Goal: Task Accomplishment & Management: Manage account settings

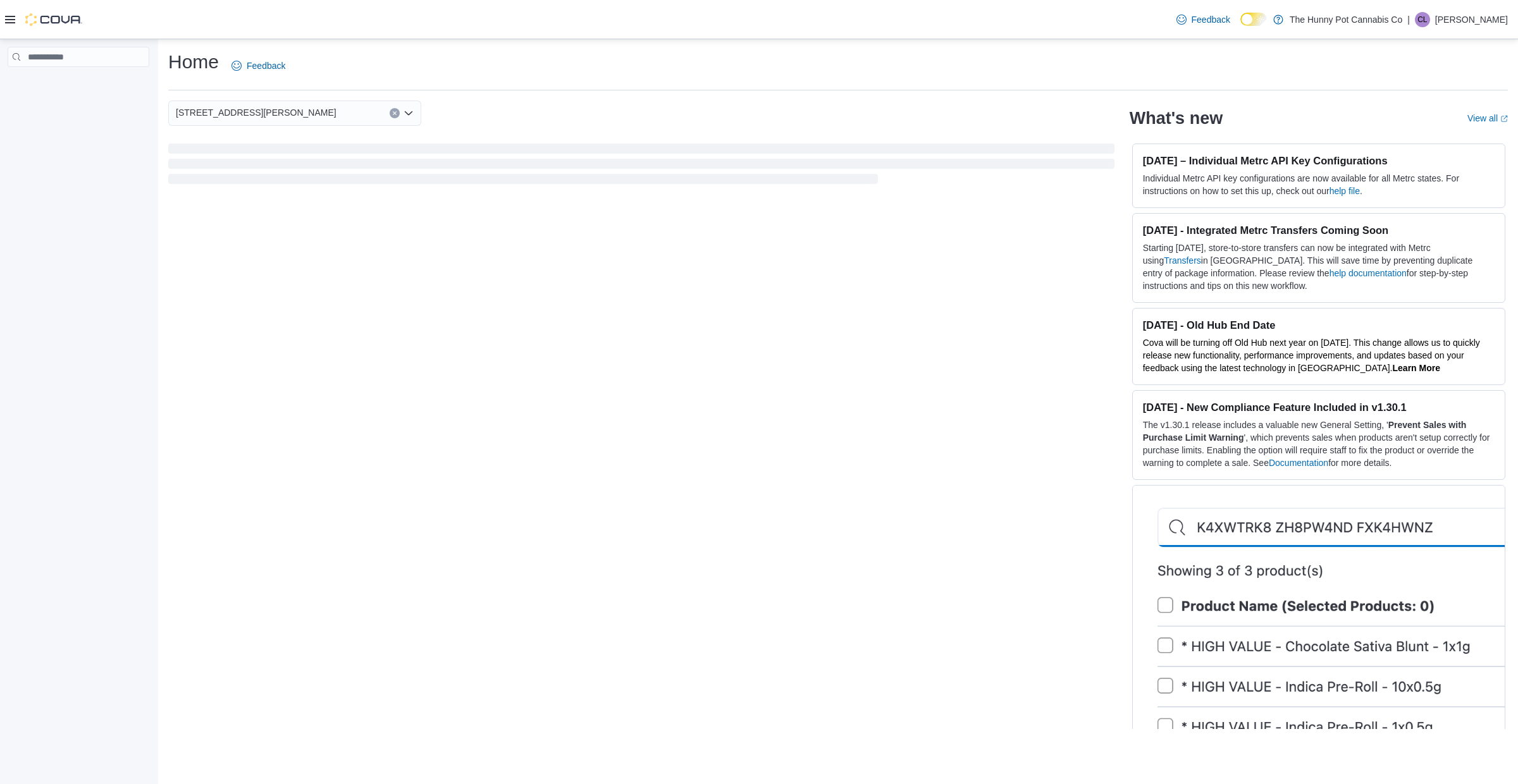
click at [10, 22] on icon at bounding box center [10, 19] width 10 height 7
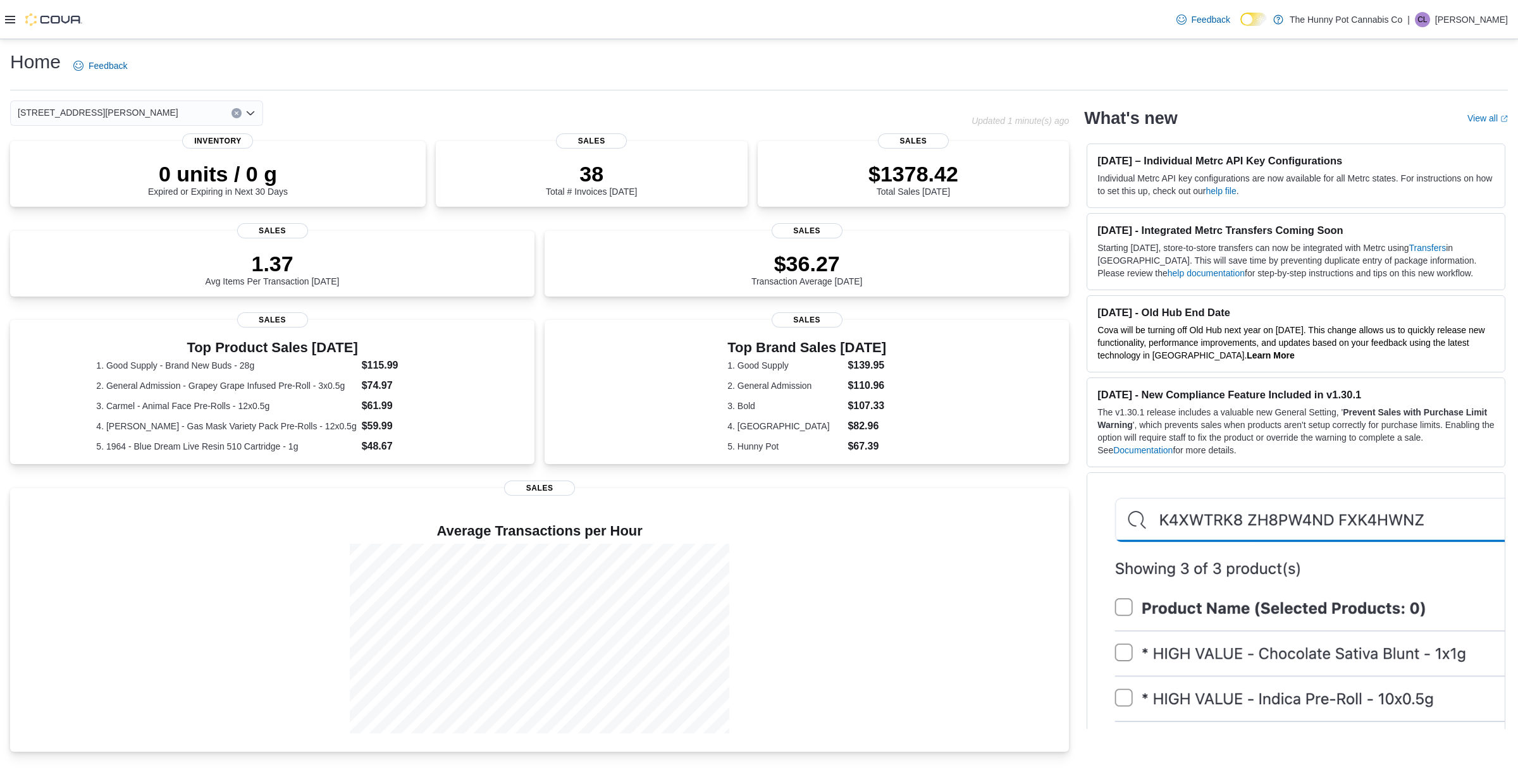
click at [9, 7] on div at bounding box center [43, 19] width 77 height 39
click at [8, 17] on icon at bounding box center [10, 19] width 10 height 10
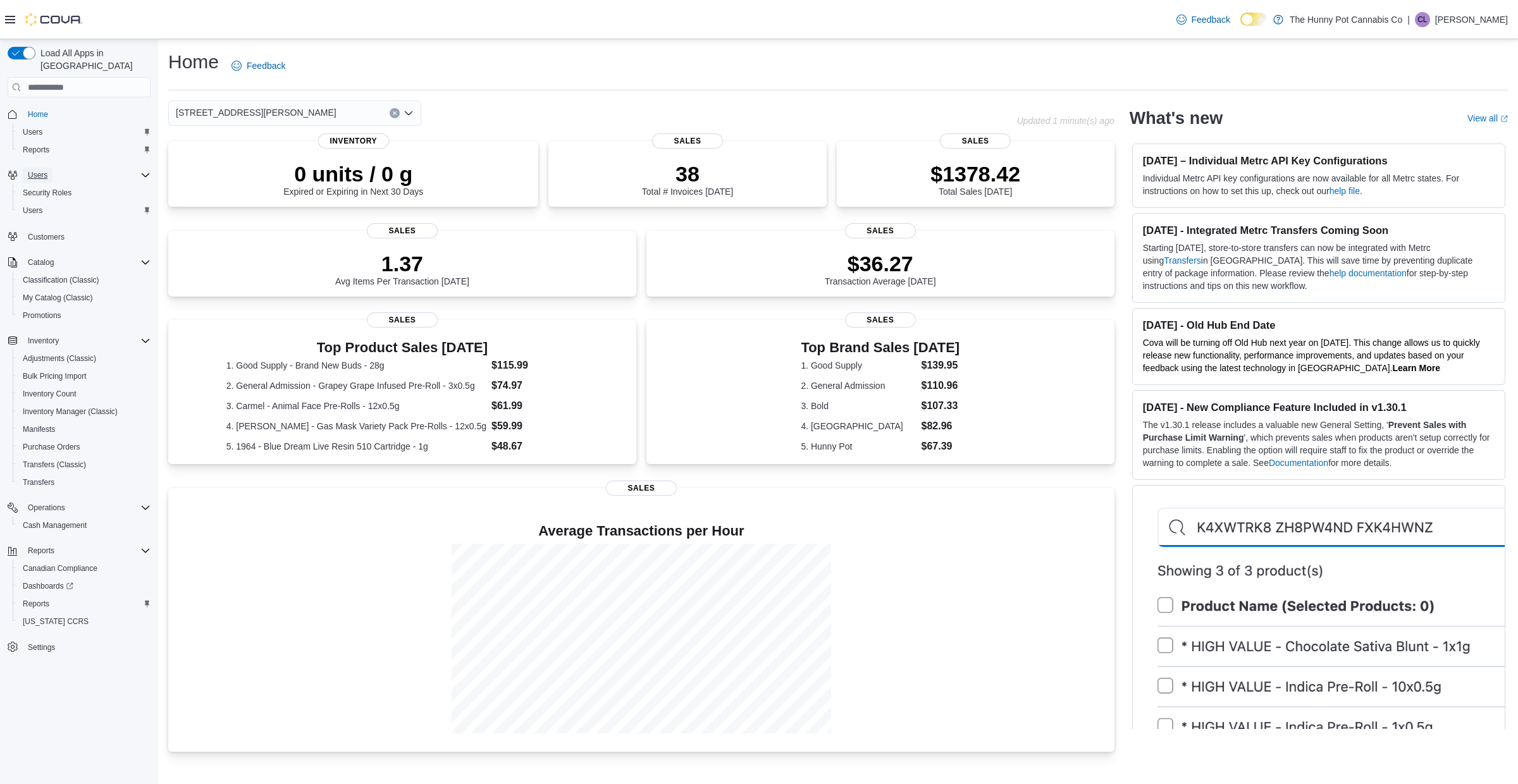
click at [46, 170] on span "Users" at bounding box center [37, 175] width 19 height 10
click at [31, 206] on span "Users" at bounding box center [32, 211] width 19 height 10
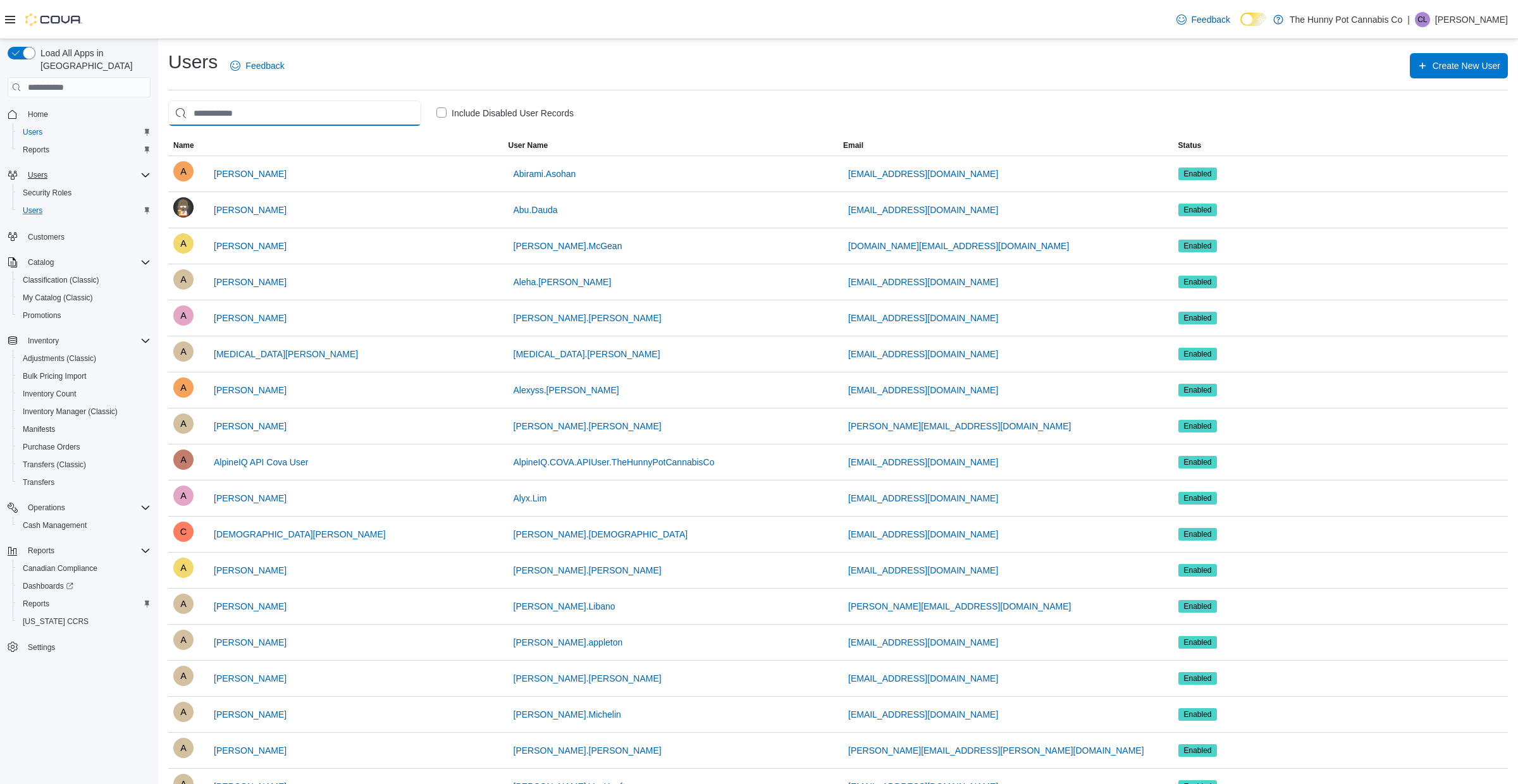
click at [212, 117] on input "search" at bounding box center [295, 113] width 253 height 25
click at [266, 107] on input "search" at bounding box center [295, 113] width 253 height 25
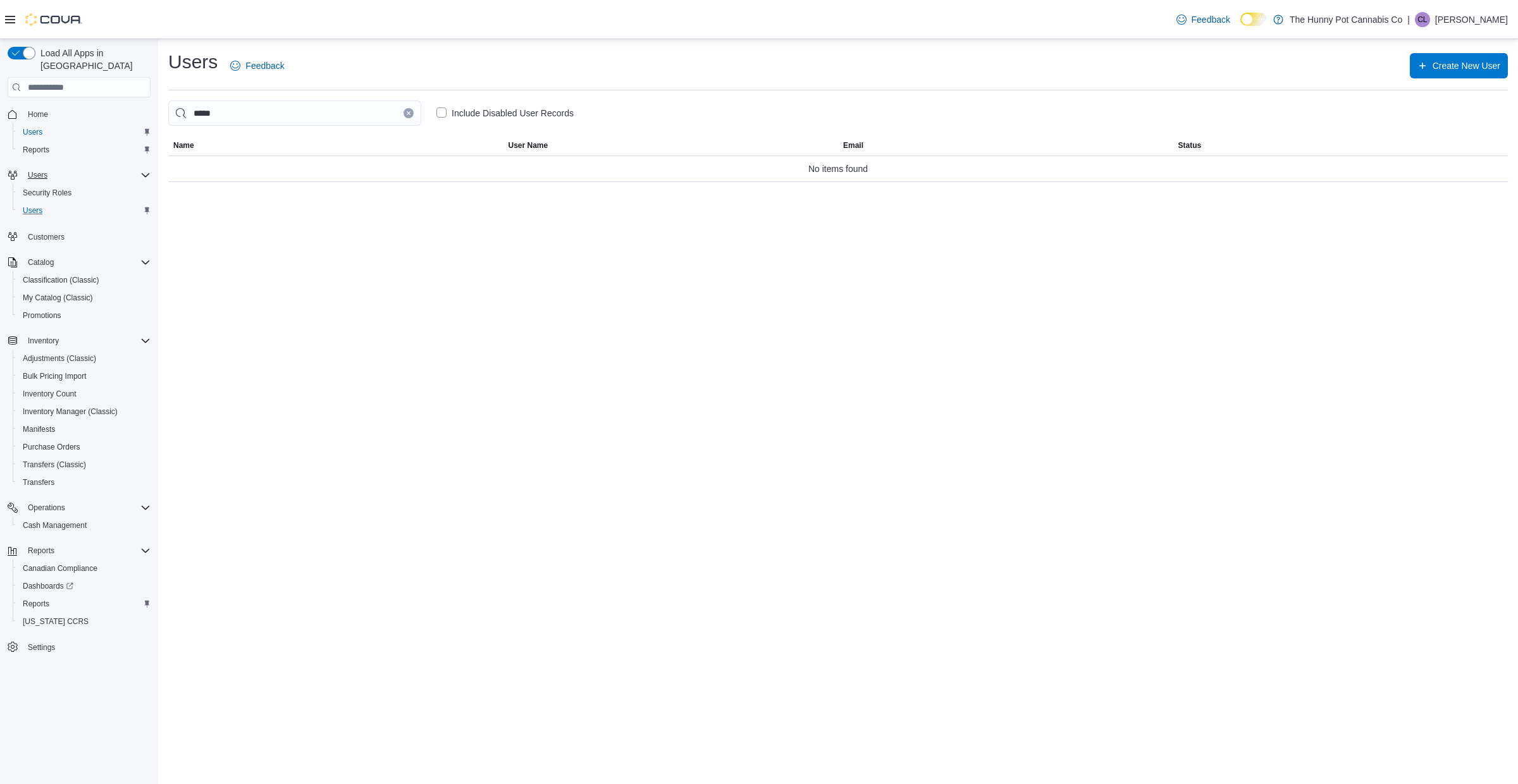
click at [445, 112] on label "Include Disabled User Records" at bounding box center [506, 113] width 138 height 15
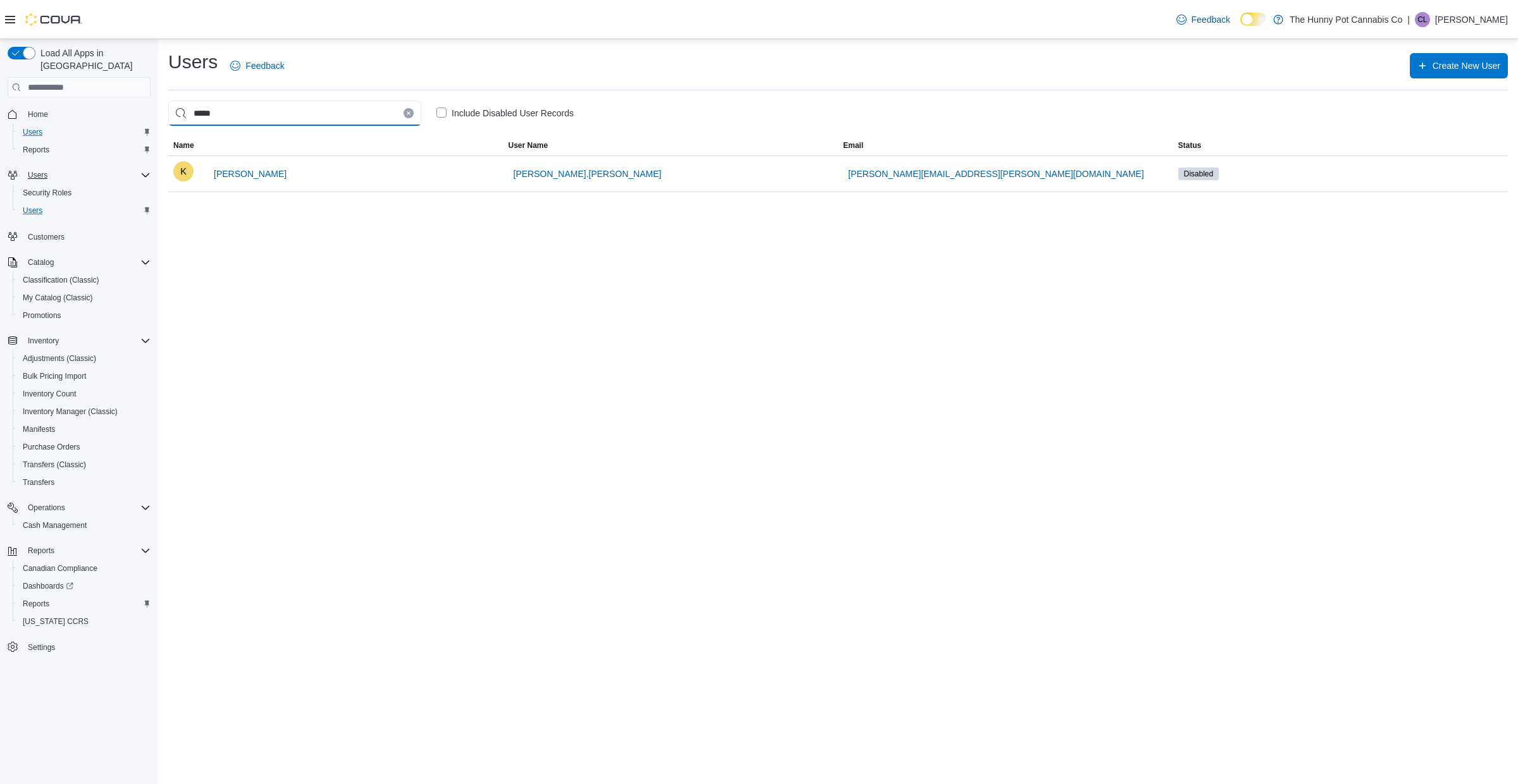
drag, startPoint x: 226, startPoint y: 120, endPoint x: 113, endPoint y: 117, distance: 113.0
click at [113, 120] on div "Load All Apps in New Hub Home Users Reports Users Security Roles Users Customer…" at bounding box center [759, 411] width 1518 height 744
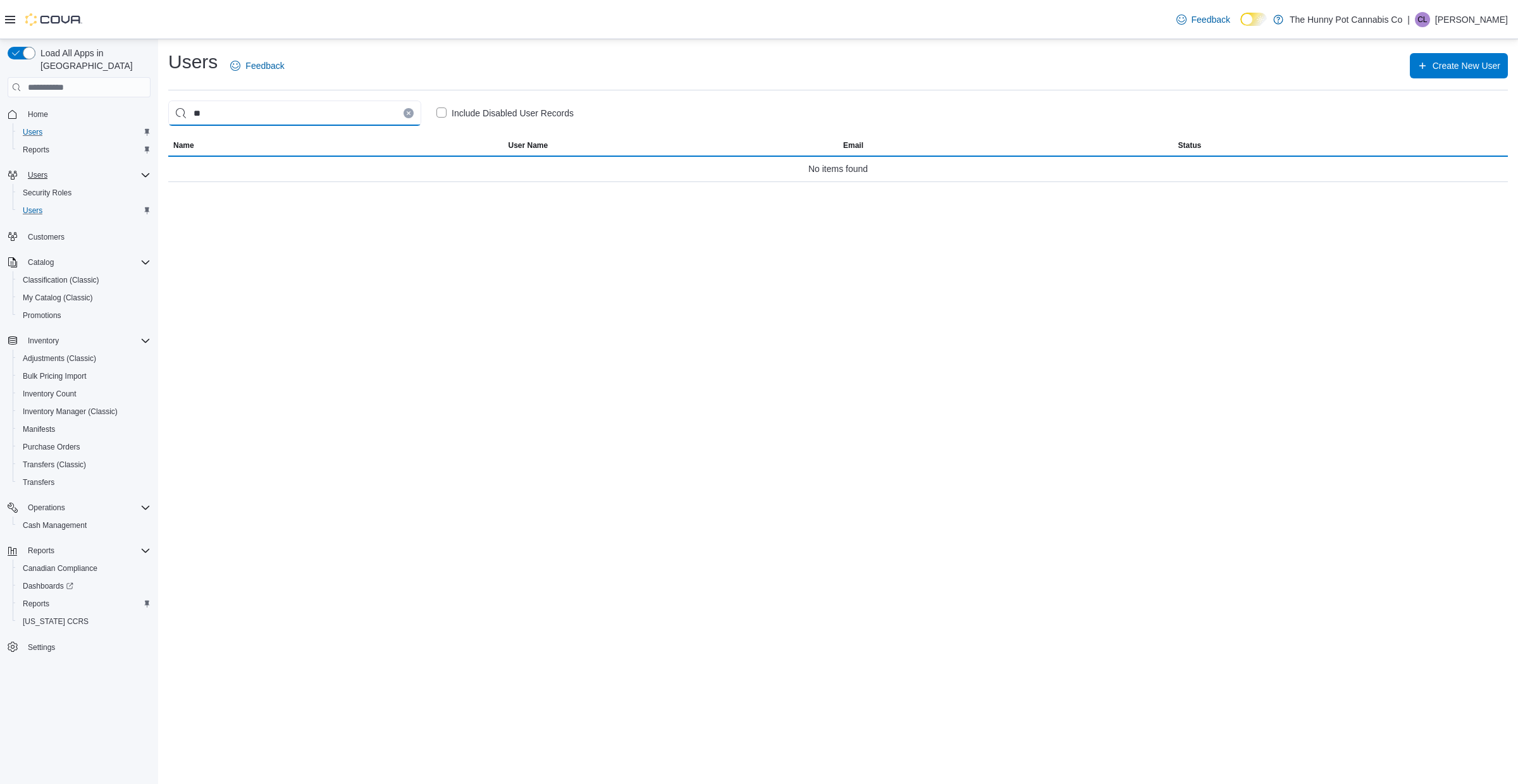
type input "*"
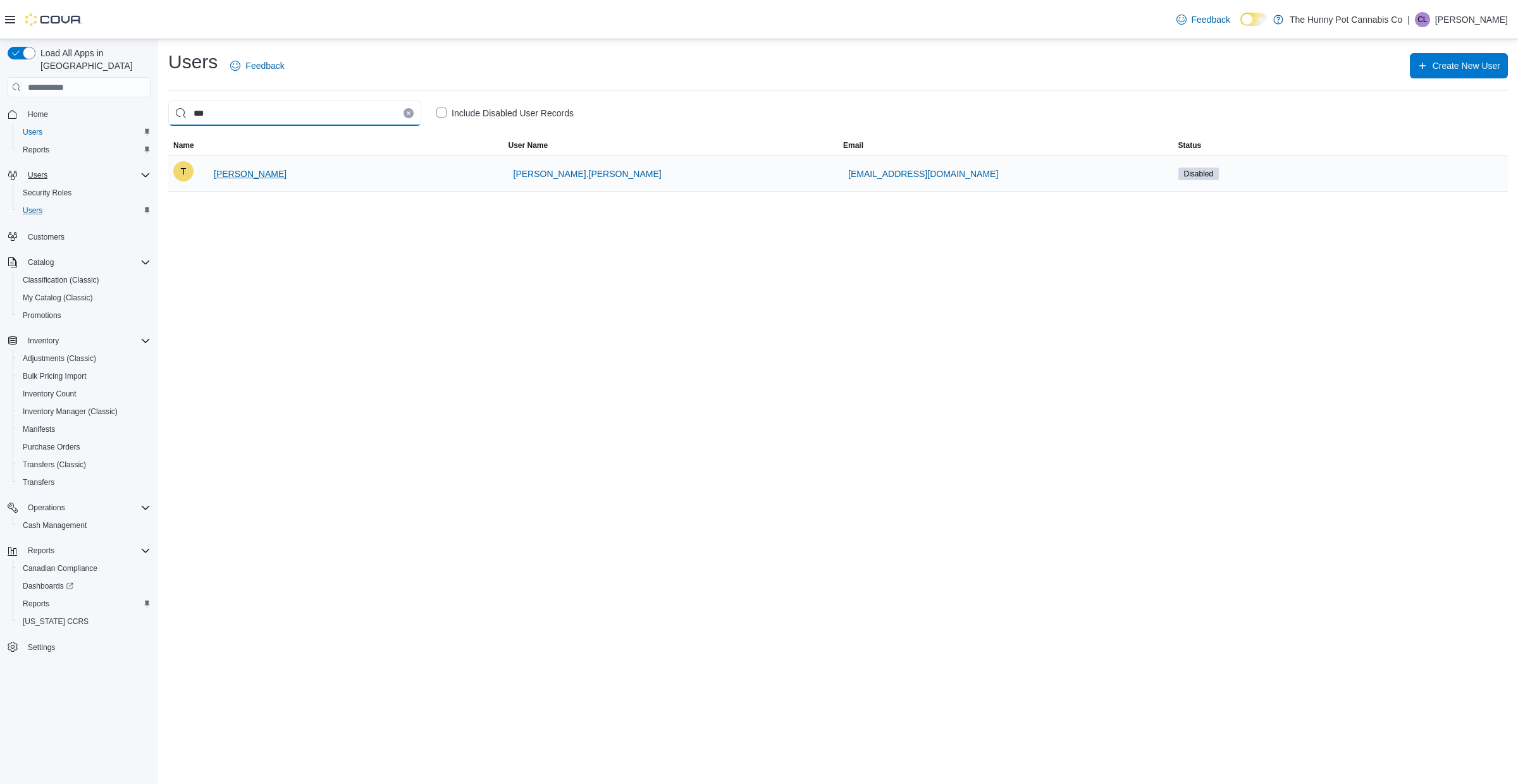
type input "***"
click at [228, 182] on span "Tyson Fraser" at bounding box center [250, 174] width 73 height 25
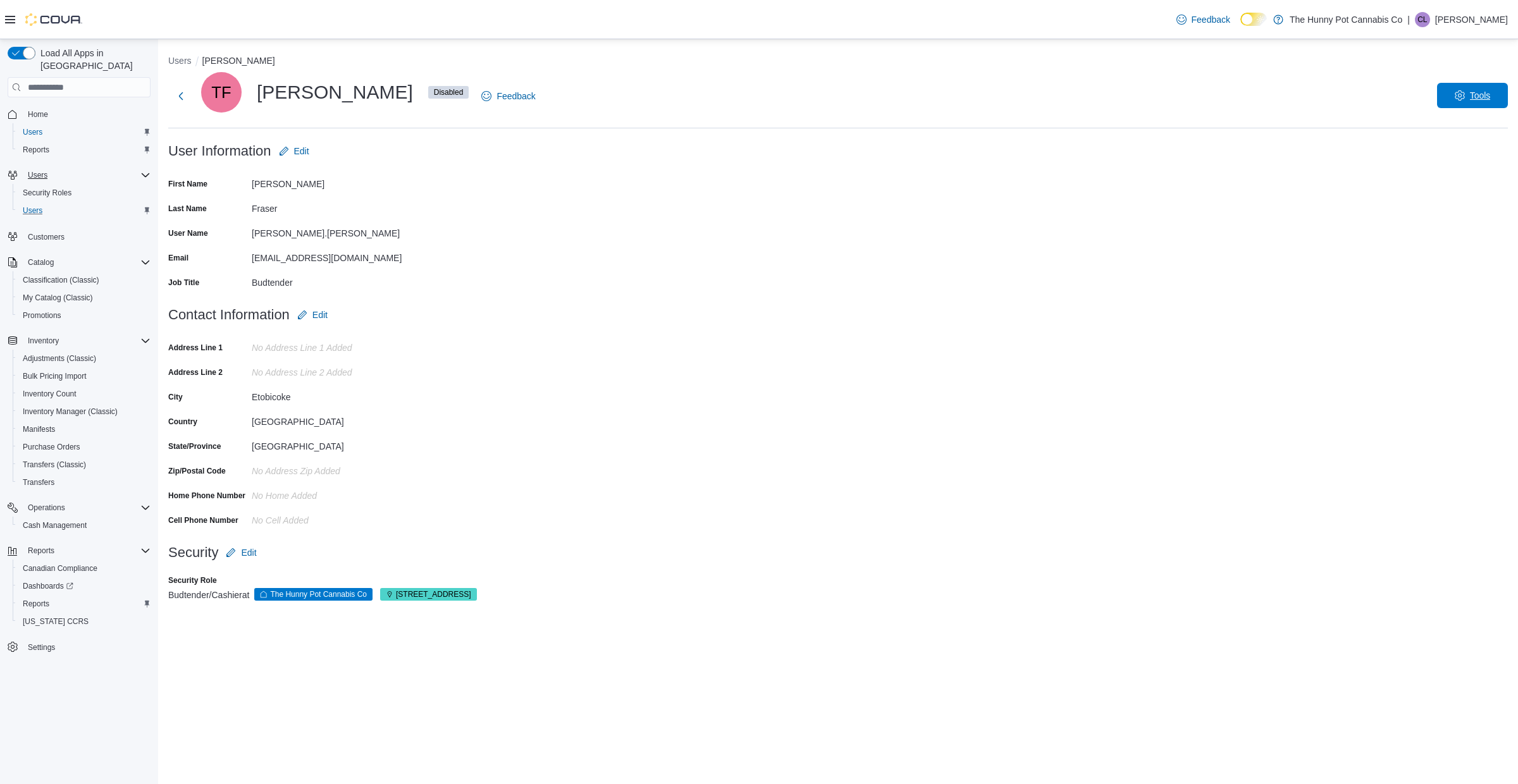
click at [1487, 94] on span "Tools" at bounding box center [1480, 95] width 21 height 13
click at [1486, 135] on span "Enable User" at bounding box center [1470, 129] width 55 height 15
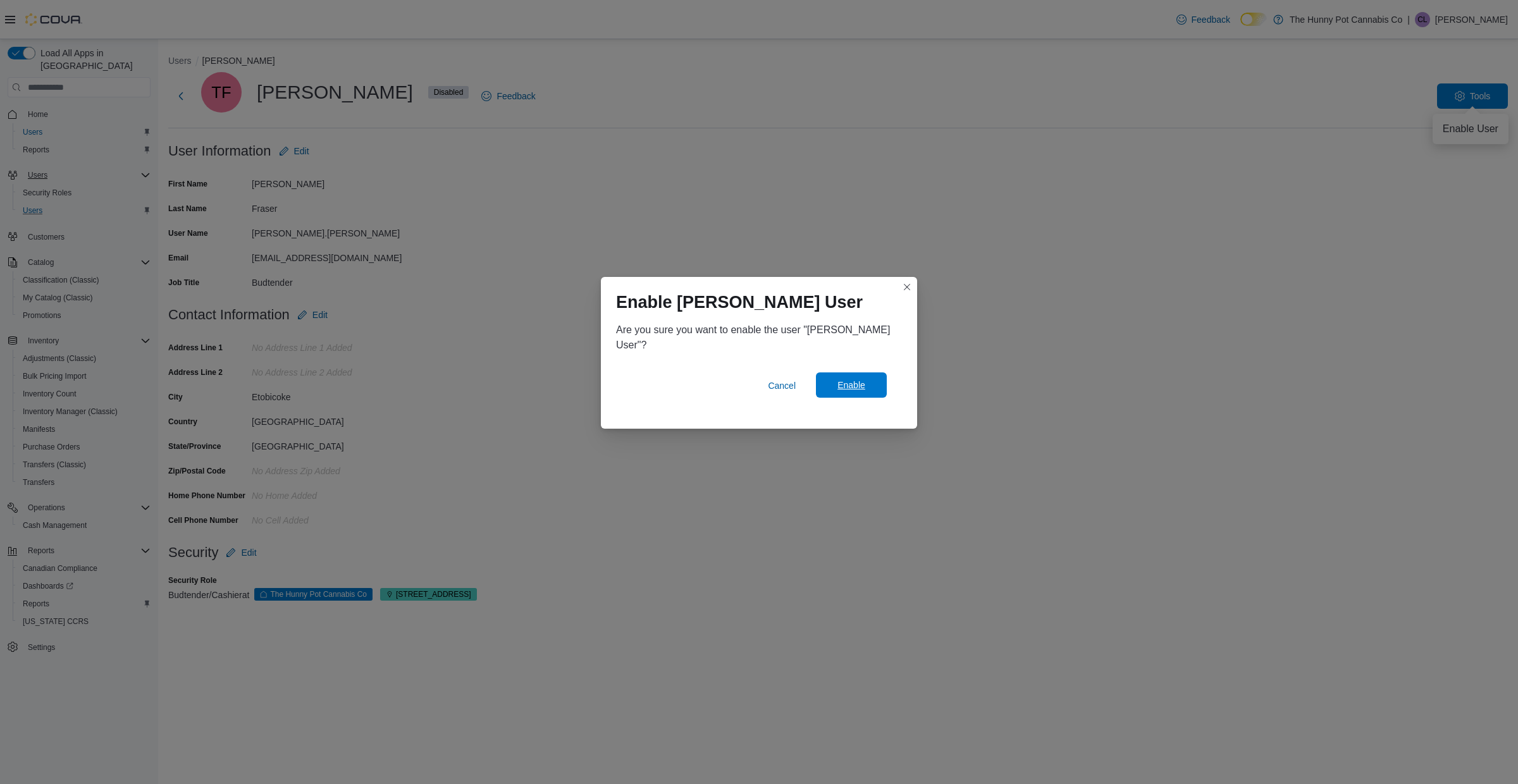
click at [841, 392] on span "Enable" at bounding box center [851, 385] width 55 height 25
